Goal: Task Accomplishment & Management: Use online tool/utility

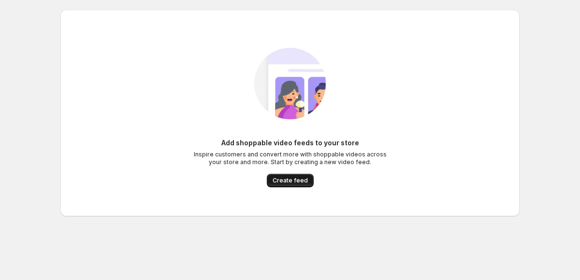
click at [283, 184] on span "Create feed" at bounding box center [290, 181] width 35 height 8
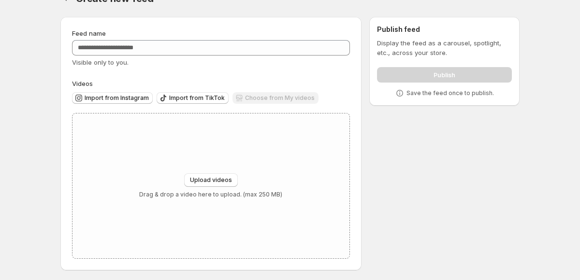
scroll to position [22, 0]
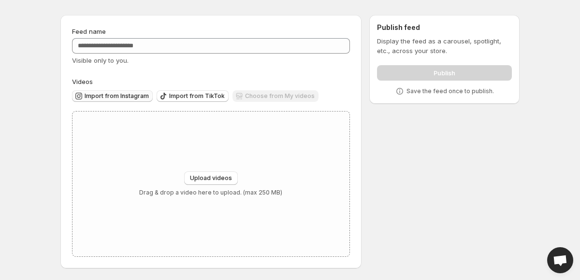
click at [130, 93] on span "Import from Instagram" at bounding box center [117, 96] width 64 height 8
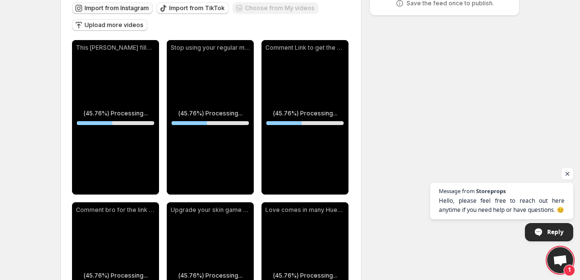
scroll to position [108, 0]
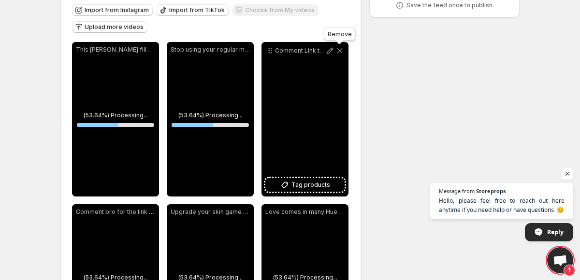
click at [339, 50] on icon at bounding box center [340, 51] width 10 height 10
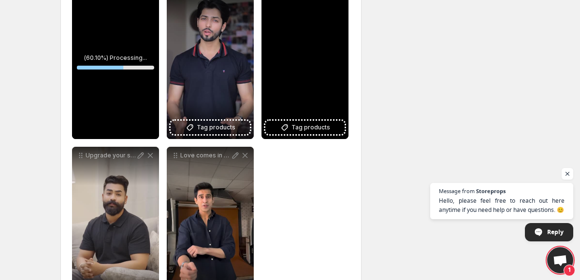
scroll to position [192, 0]
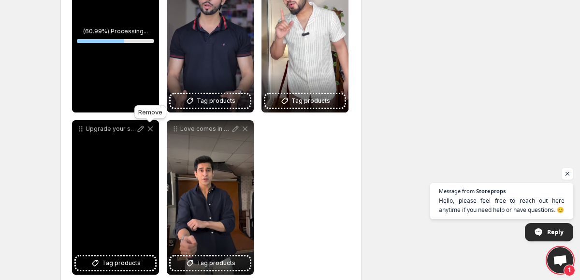
click at [151, 127] on icon at bounding box center [150, 129] width 10 height 10
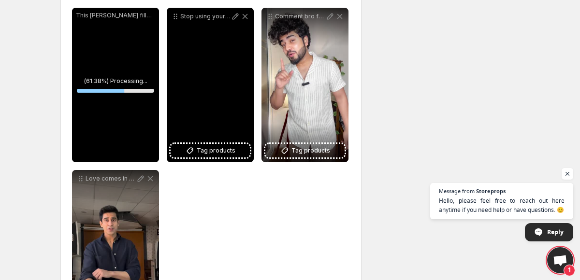
scroll to position [0, 0]
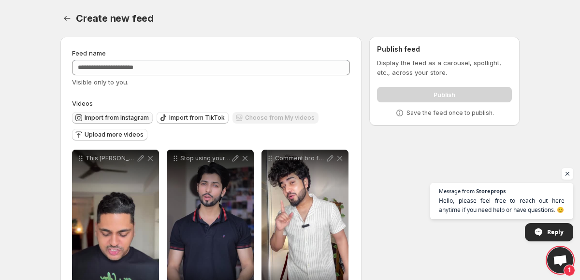
click at [125, 118] on span "Import from Instagram" at bounding box center [117, 118] width 64 height 8
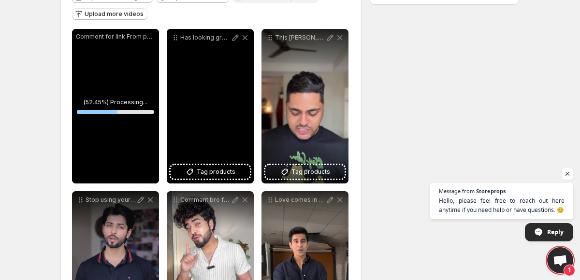
scroll to position [113, 0]
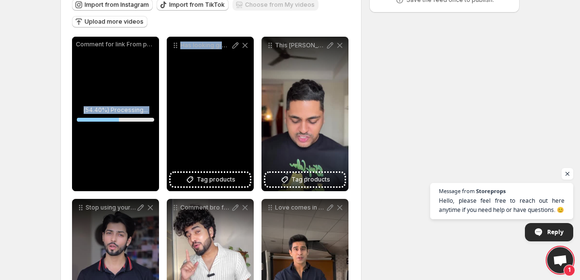
drag, startPoint x: 116, startPoint y: 84, endPoint x: 249, endPoint y: 95, distance: 133.9
click at [250, 95] on div "**********" at bounding box center [211, 195] width 278 height 317
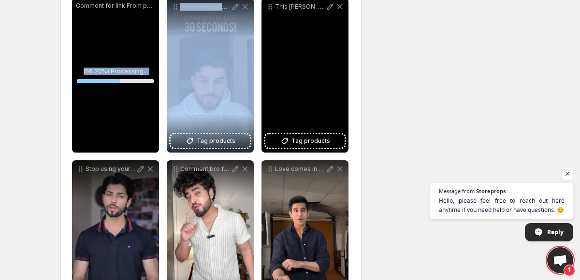
scroll to position [53, 0]
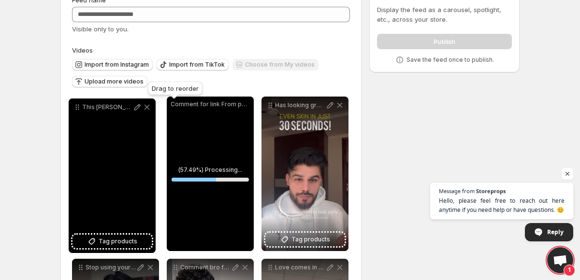
drag, startPoint x: 272, startPoint y: 108, endPoint x: 84, endPoint y: 111, distance: 188.5
click at [82, 110] on icon at bounding box center [77, 107] width 10 height 10
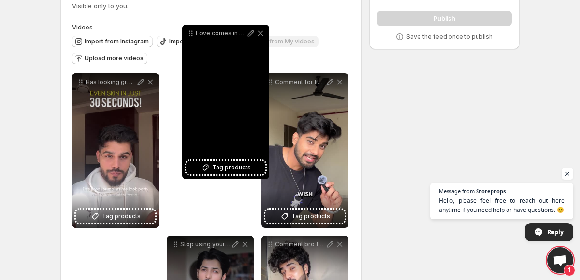
scroll to position [0, 0]
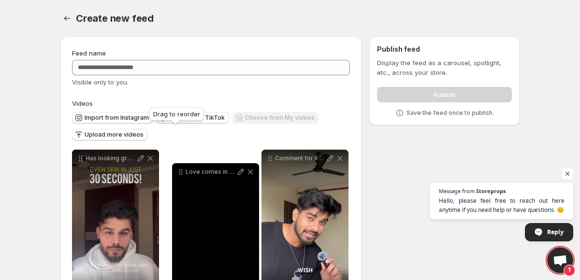
drag, startPoint x: 271, startPoint y: 143, endPoint x: 181, endPoint y: 174, distance: 95.4
click at [181, 174] on icon at bounding box center [181, 172] width 10 height 10
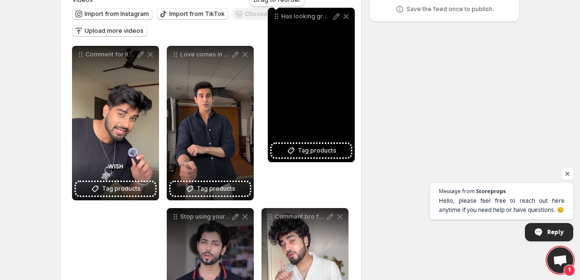
scroll to position [69, 0]
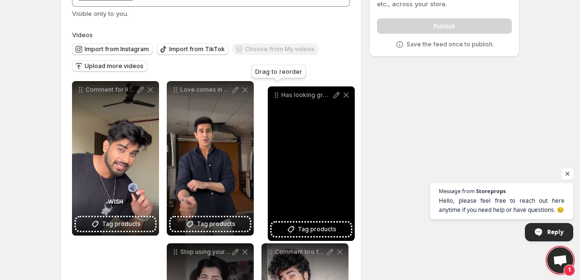
drag, startPoint x: 82, startPoint y: 173, endPoint x: 277, endPoint y: 97, distance: 209.8
click at [277, 97] on icon at bounding box center [277, 95] width 10 height 10
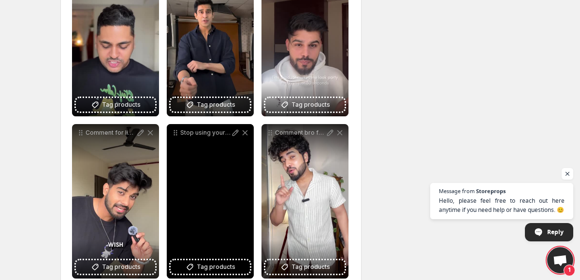
scroll to position [190, 0]
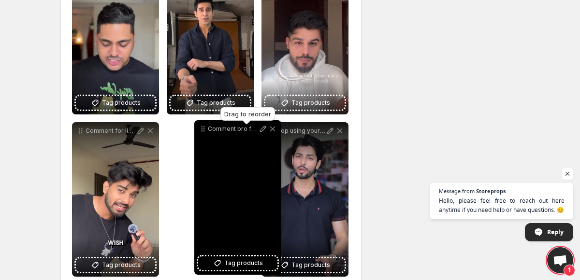
drag, startPoint x: 273, startPoint y: 131, endPoint x: 199, endPoint y: 129, distance: 73.5
click at [199, 129] on icon at bounding box center [203, 129] width 10 height 10
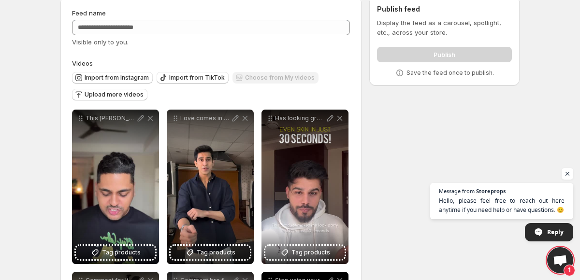
scroll to position [117, 0]
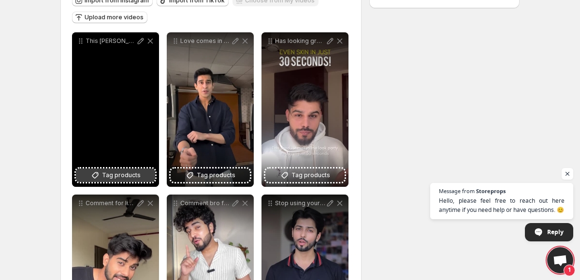
click at [108, 179] on span "Tag products" at bounding box center [121, 176] width 39 height 10
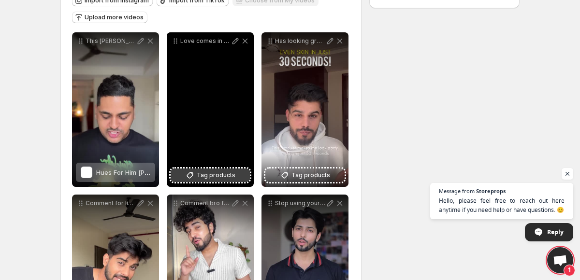
click at [216, 178] on span "Tag products" at bounding box center [216, 176] width 39 height 10
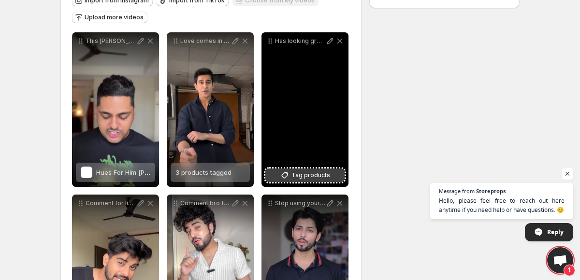
click at [304, 172] on span "Tag products" at bounding box center [310, 176] width 39 height 10
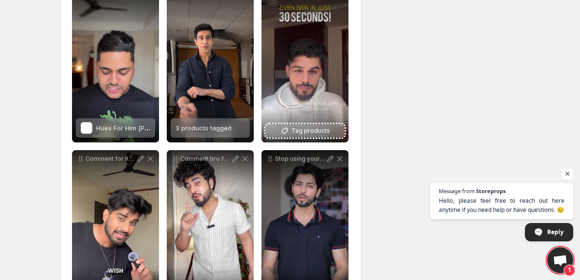
scroll to position [210, 0]
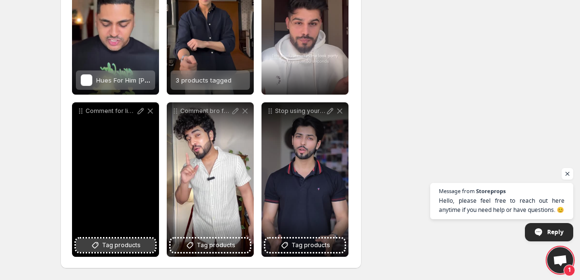
click at [125, 241] on span "Tag products" at bounding box center [121, 246] width 39 height 10
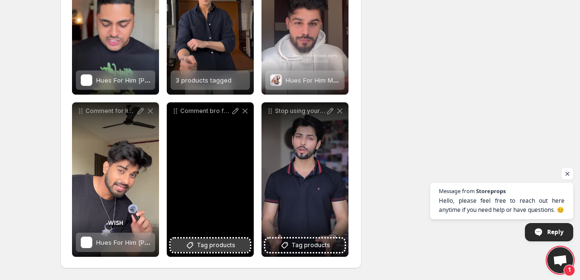
click at [219, 245] on span "Tag products" at bounding box center [216, 246] width 39 height 10
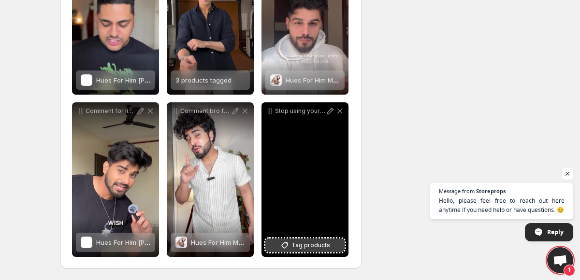
click at [325, 243] on span "Tag products" at bounding box center [310, 246] width 39 height 10
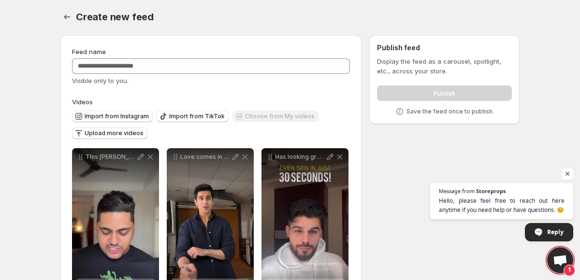
scroll to position [0, 0]
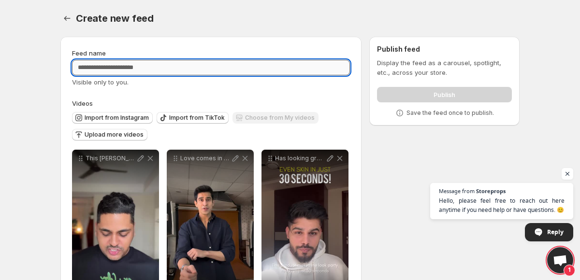
click at [230, 68] on input "Feed name" at bounding box center [211, 67] width 278 height 15
type input "*"
type input "**********"
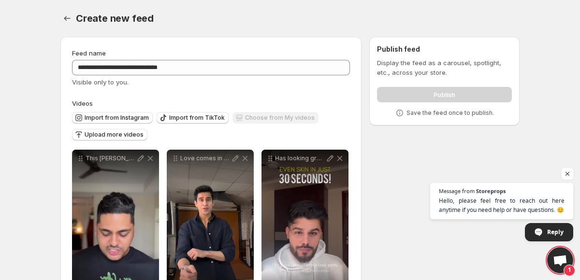
click at [298, 90] on div "**********" at bounding box center [211, 257] width 278 height 419
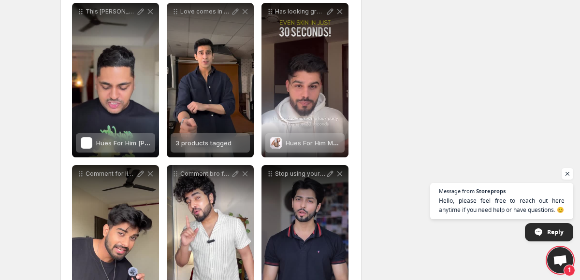
scroll to position [210, 0]
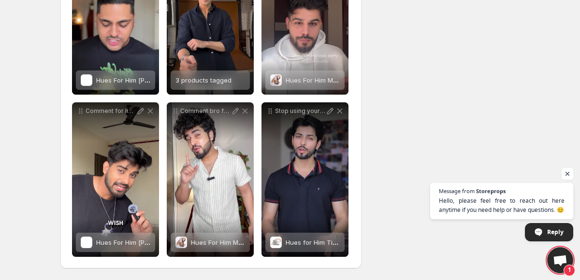
click at [569, 177] on span "Open chat" at bounding box center [568, 174] width 12 height 12
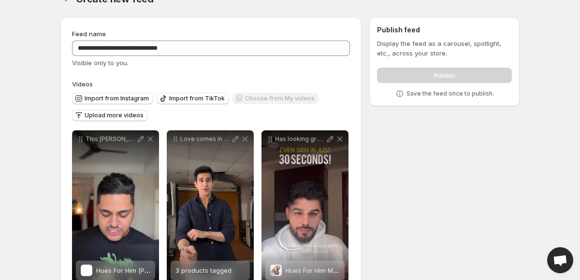
scroll to position [0, 0]
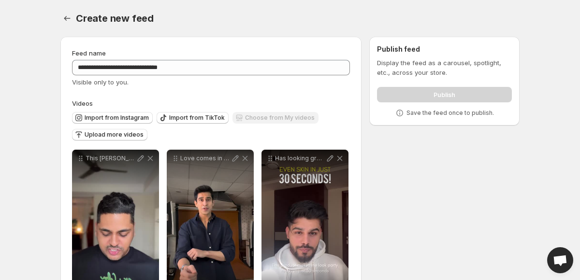
click at [394, 13] on div "Create new feed" at bounding box center [298, 19] width 444 height 14
click at [347, 2] on div "Create new feed. This page is ready Create new feed" at bounding box center [289, 18] width 459 height 37
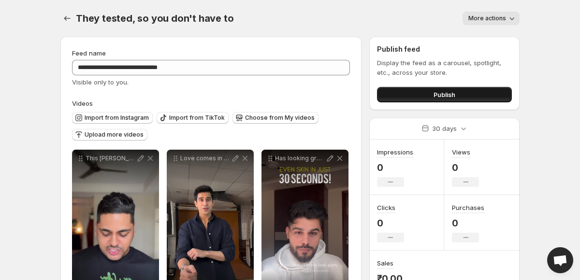
click at [412, 98] on button "Publish" at bounding box center [444, 94] width 135 height 15
click at [451, 95] on span "Publish" at bounding box center [445, 95] width 22 height 10
click at [444, 100] on button "Publish" at bounding box center [444, 94] width 135 height 15
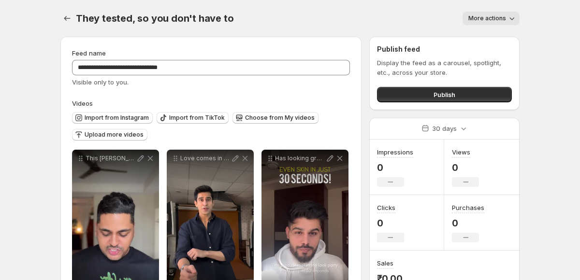
click at [486, 93] on button "Publish" at bounding box center [444, 94] width 135 height 15
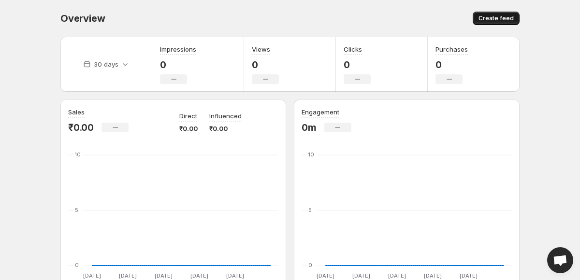
click at [501, 18] on span "Create feed" at bounding box center [495, 18] width 35 height 8
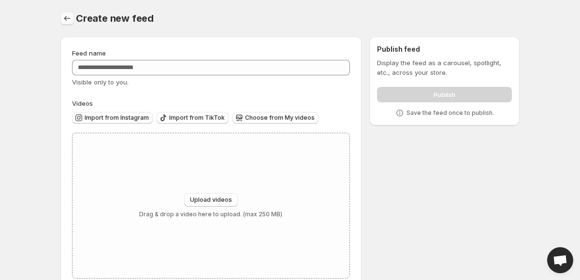
click at [65, 20] on icon "Settings" at bounding box center [67, 19] width 10 height 10
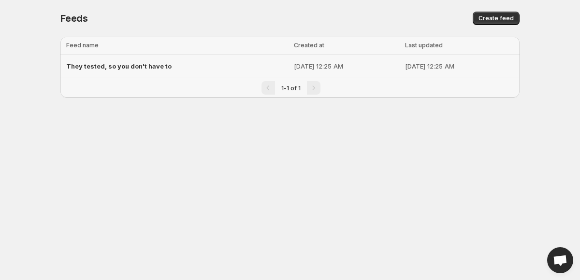
click at [339, 64] on p "[DATE] 12:25 AM" at bounding box center [346, 66] width 105 height 10
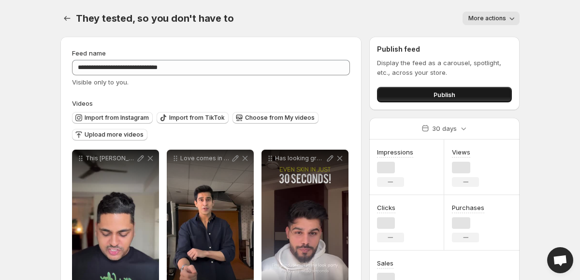
click at [427, 90] on button "Publish" at bounding box center [444, 94] width 135 height 15
